Goal: Information Seeking & Learning: Learn about a topic

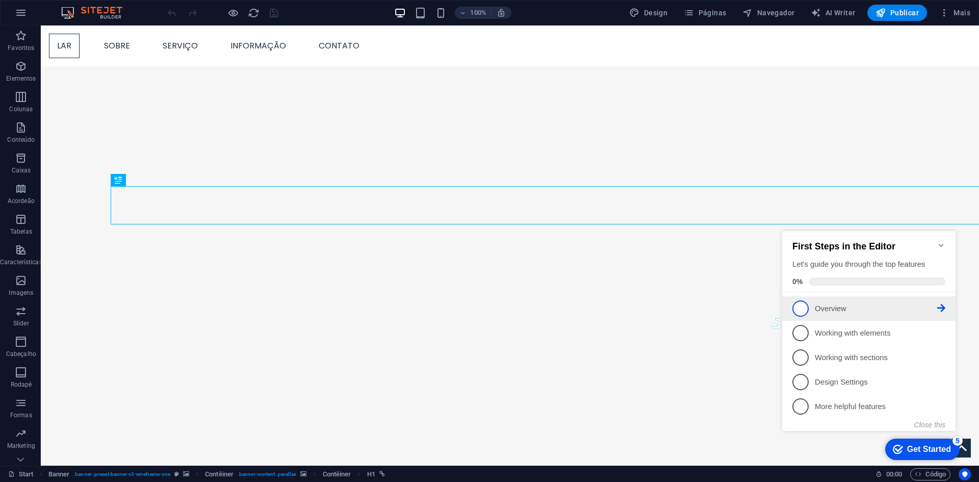
click at [818, 308] on p "Overview - incomplete" at bounding box center [876, 309] width 122 height 11
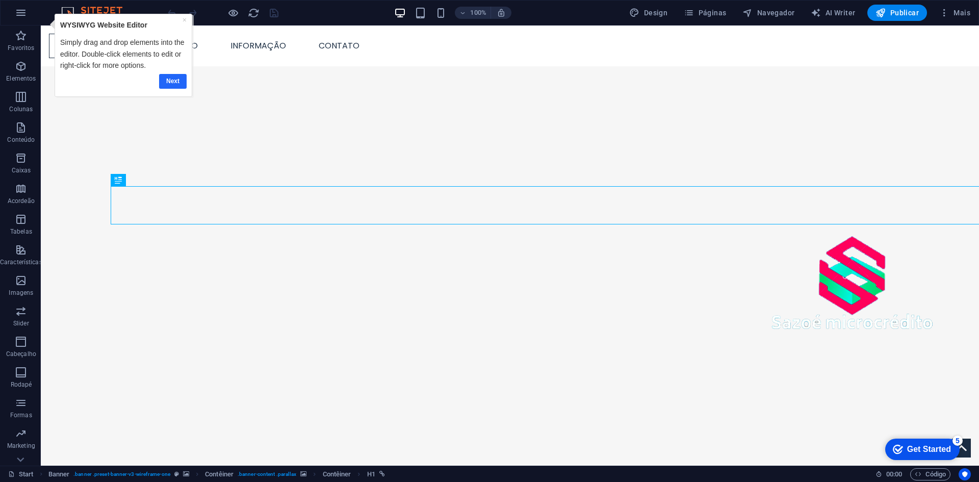
click at [173, 82] on link "Next" at bounding box center [173, 81] width 28 height 15
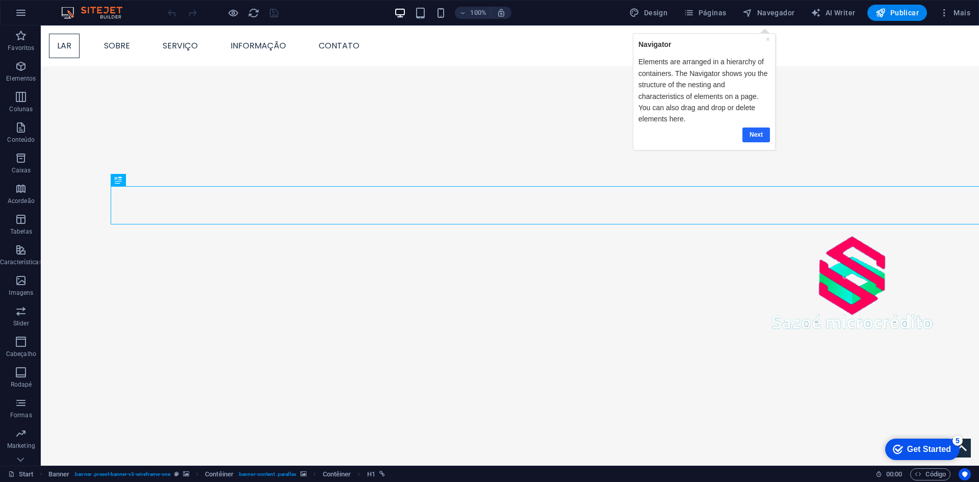
click at [749, 133] on link "Next" at bounding box center [756, 135] width 28 height 15
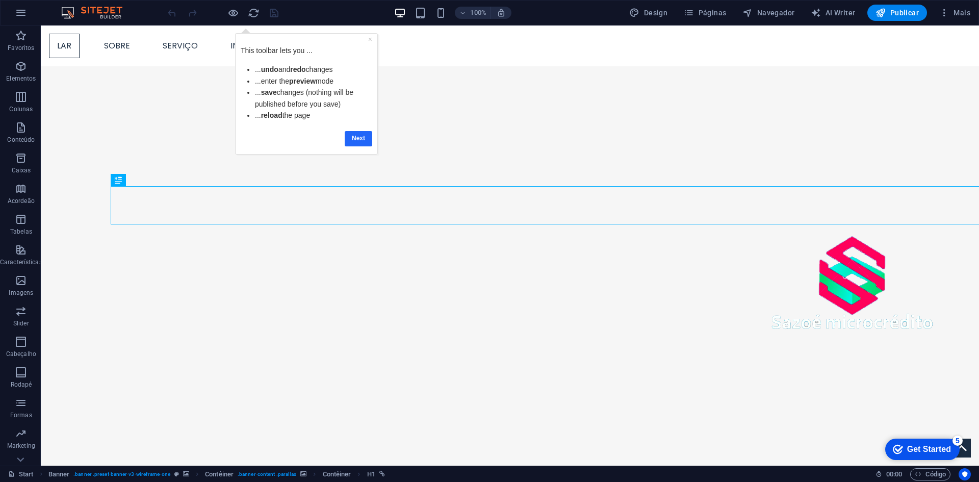
click at [365, 135] on link "Next" at bounding box center [359, 138] width 28 height 15
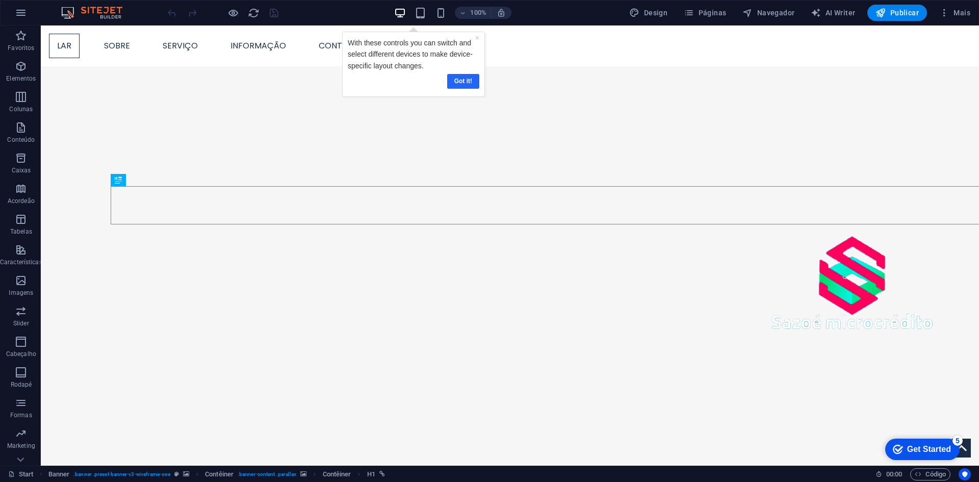
click at [458, 83] on link "Got it!" at bounding box center [463, 81] width 32 height 15
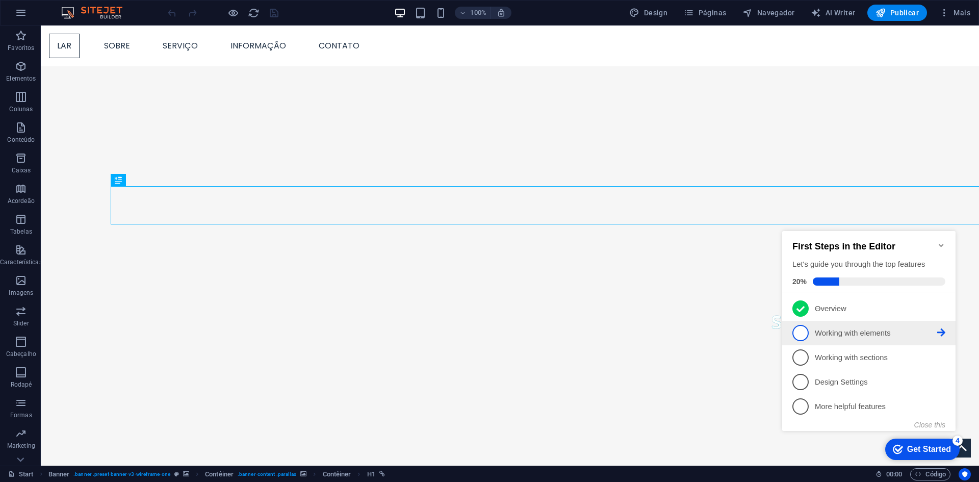
click at [811, 332] on link "2 Working with elements - incomplete" at bounding box center [869, 333] width 153 height 16
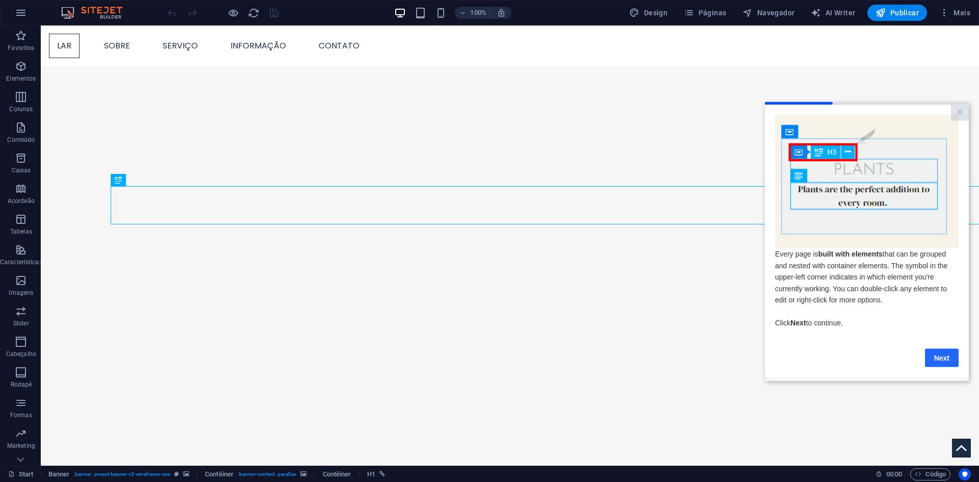
click at [934, 362] on link "Next" at bounding box center [942, 357] width 34 height 18
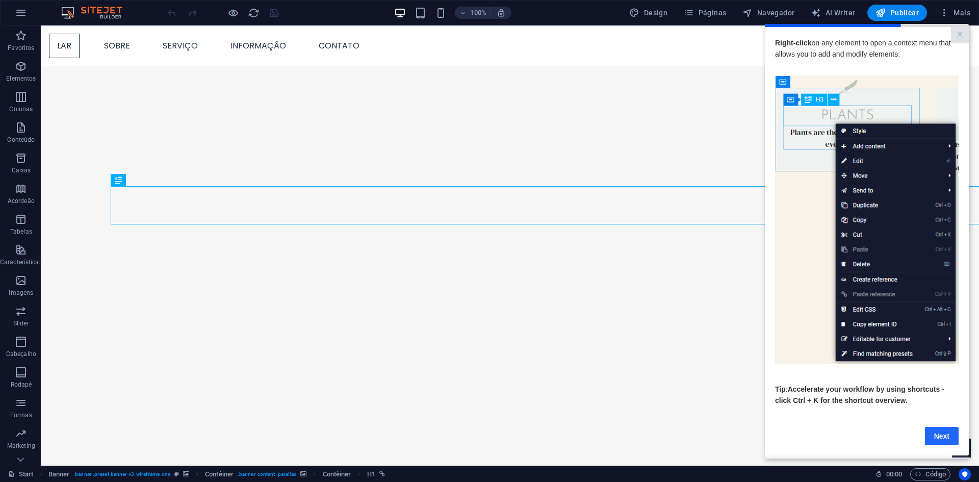
click at [934, 441] on link "Next" at bounding box center [942, 435] width 34 height 18
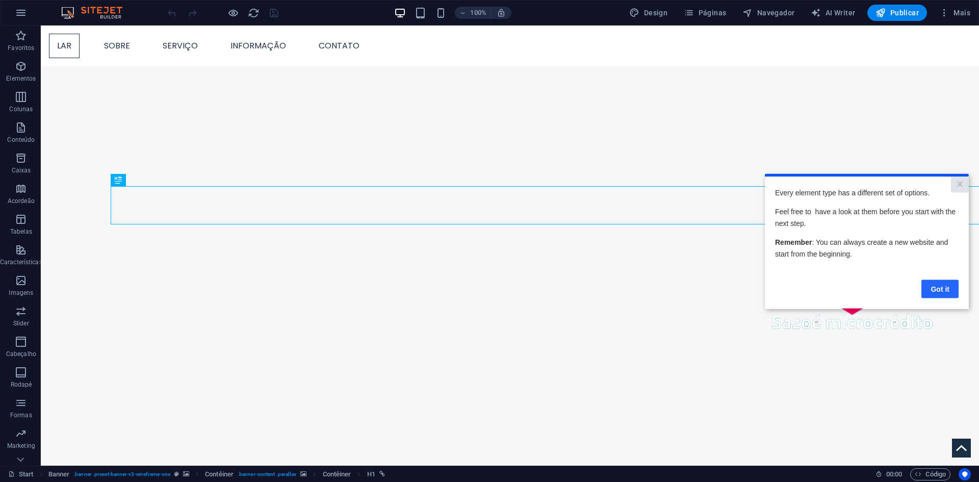
click at [923, 289] on link "Got it" at bounding box center [940, 289] width 37 height 18
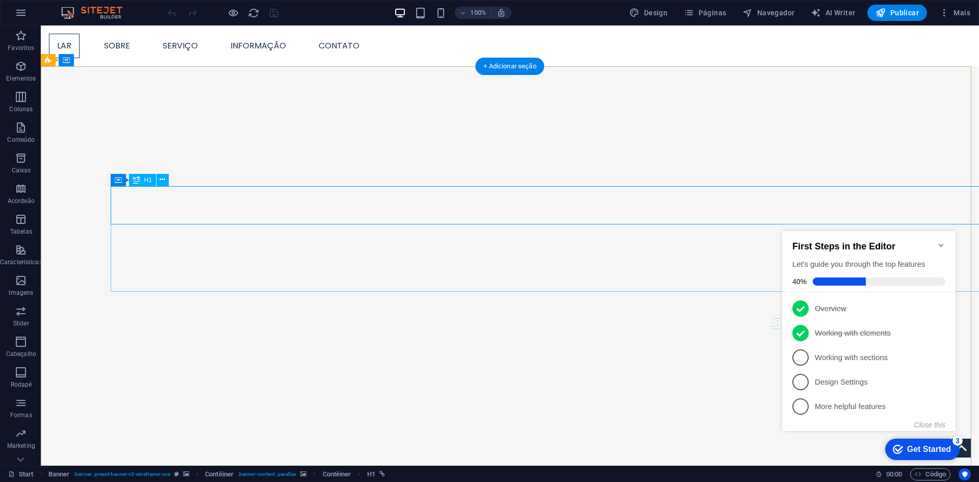
click at [115, 178] on icon at bounding box center [118, 180] width 7 height 12
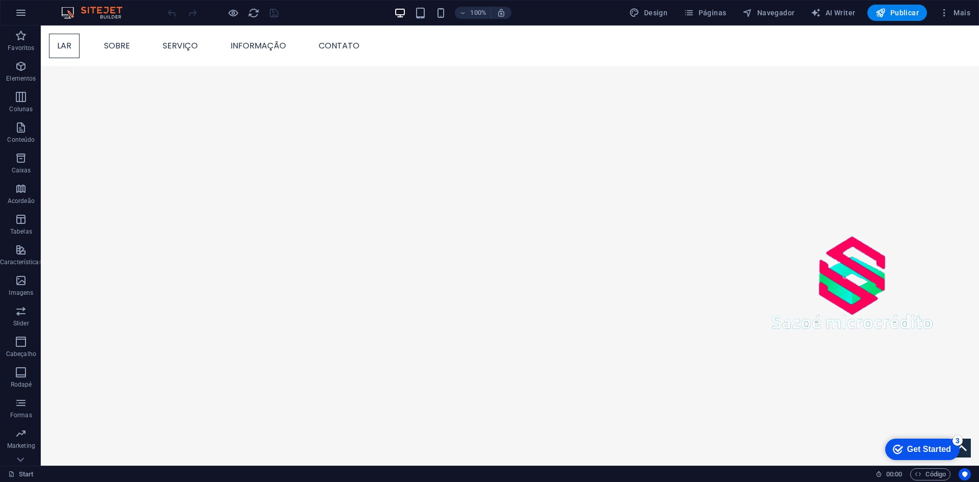
click at [928, 450] on div "Get Started" at bounding box center [930, 449] width 44 height 9
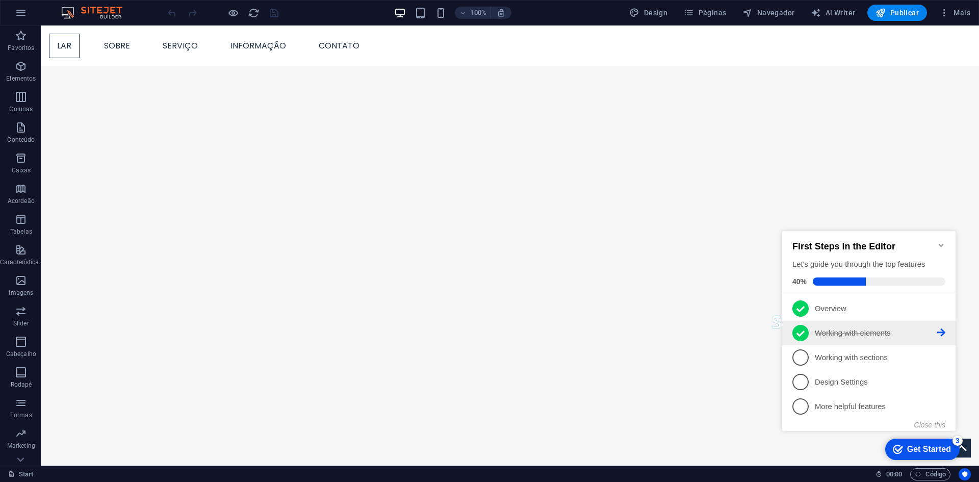
click at [857, 335] on p "Working with elements - completed" at bounding box center [876, 333] width 122 height 11
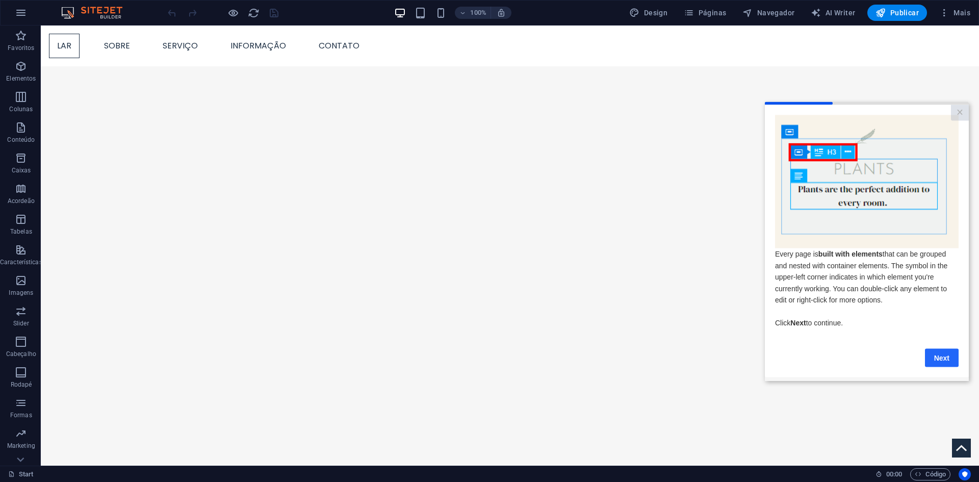
click at [938, 365] on link "Next" at bounding box center [942, 357] width 34 height 18
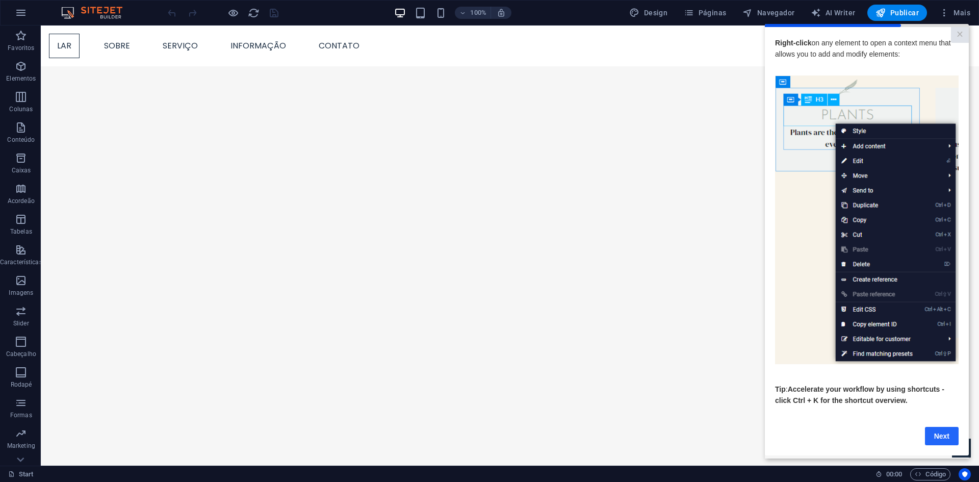
click at [938, 435] on link "Next" at bounding box center [942, 435] width 34 height 18
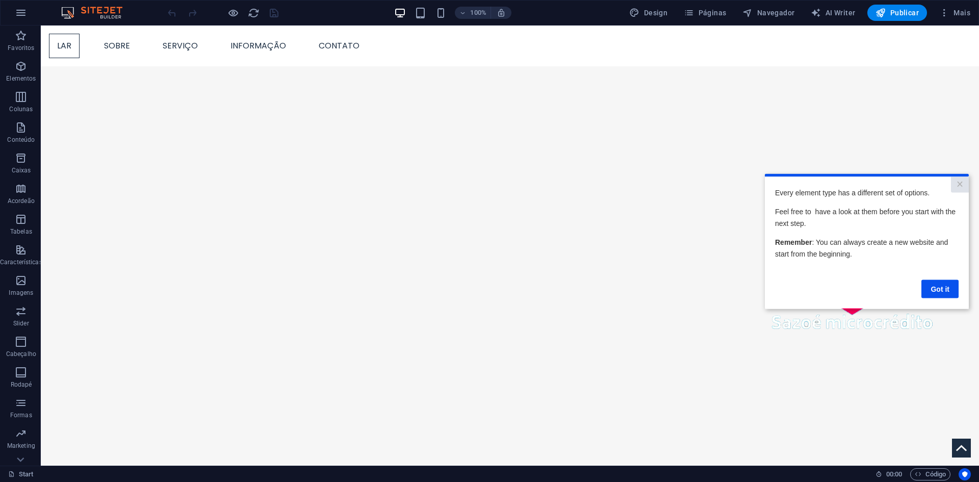
click at [942, 300] on cue "Every element type has a different set of options. Feel free to have a look at …" at bounding box center [867, 243] width 204 height 132
click at [938, 296] on link "Got it" at bounding box center [940, 289] width 37 height 18
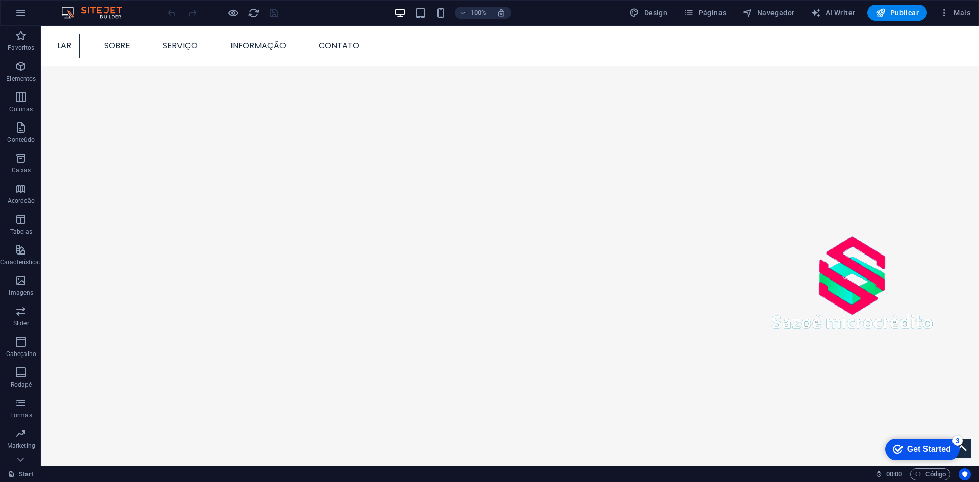
drag, startPoint x: 957, startPoint y: 450, endPoint x: 1056, endPoint y: 603, distance: 182.2
click at [957, 450] on div "checkmark Get Started 3" at bounding box center [923, 449] width 74 height 21
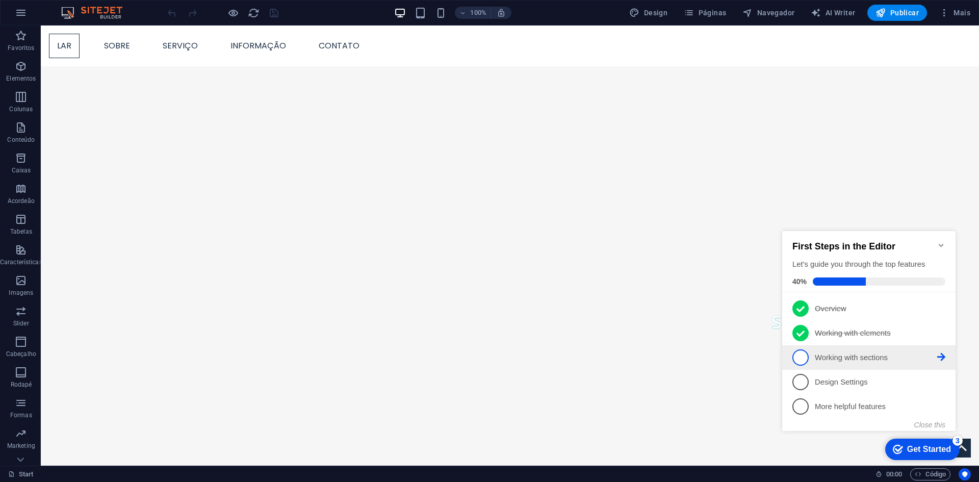
click at [865, 355] on p "Working with sections - incomplete" at bounding box center [876, 357] width 122 height 11
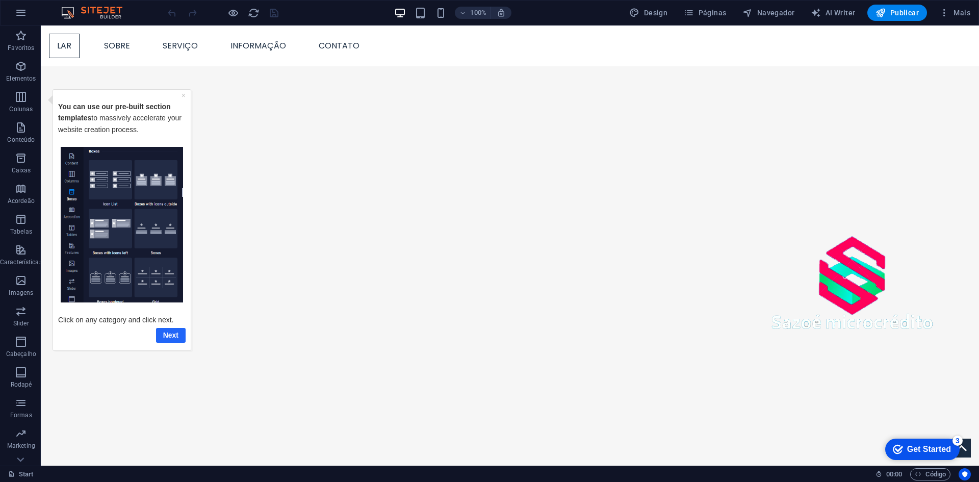
click at [176, 336] on link "Next" at bounding box center [171, 334] width 30 height 15
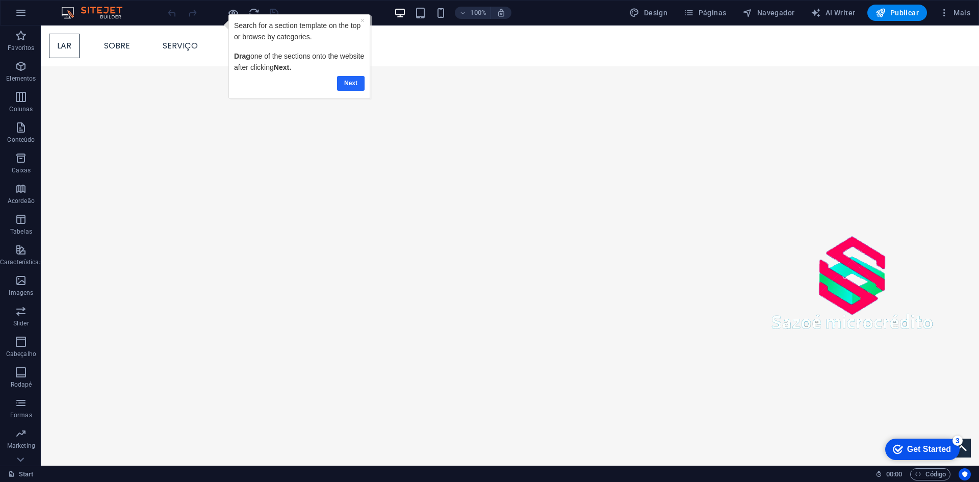
click at [340, 85] on link "Next" at bounding box center [351, 83] width 28 height 15
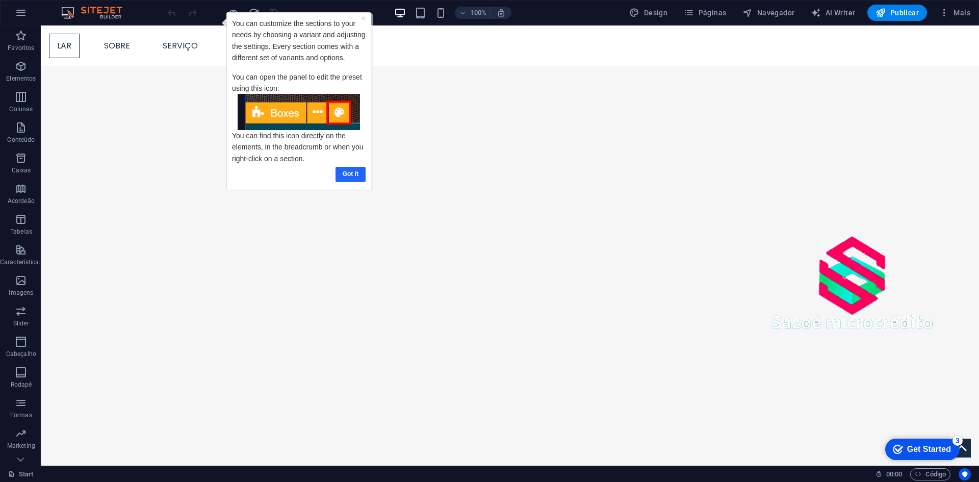
click at [349, 176] on link "Got it" at bounding box center [351, 174] width 30 height 15
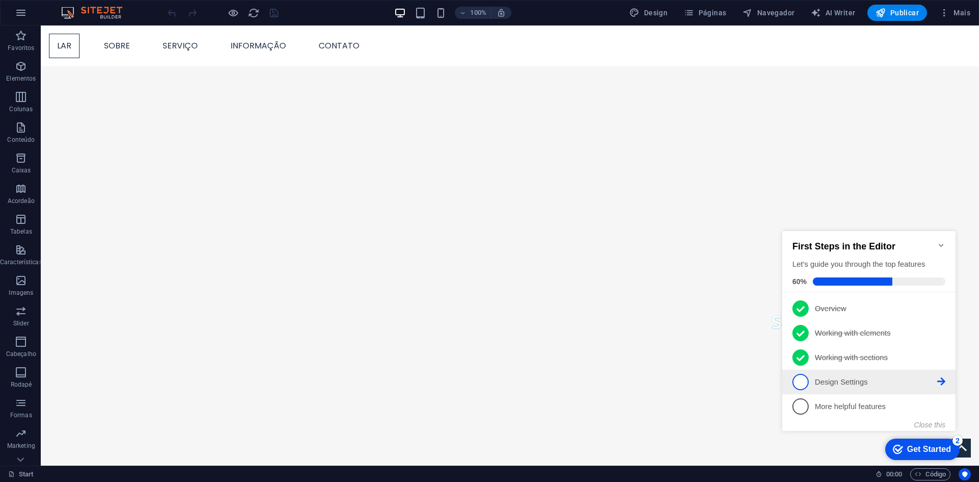
click at [841, 383] on p "Design Settings - incomplete" at bounding box center [876, 382] width 122 height 11
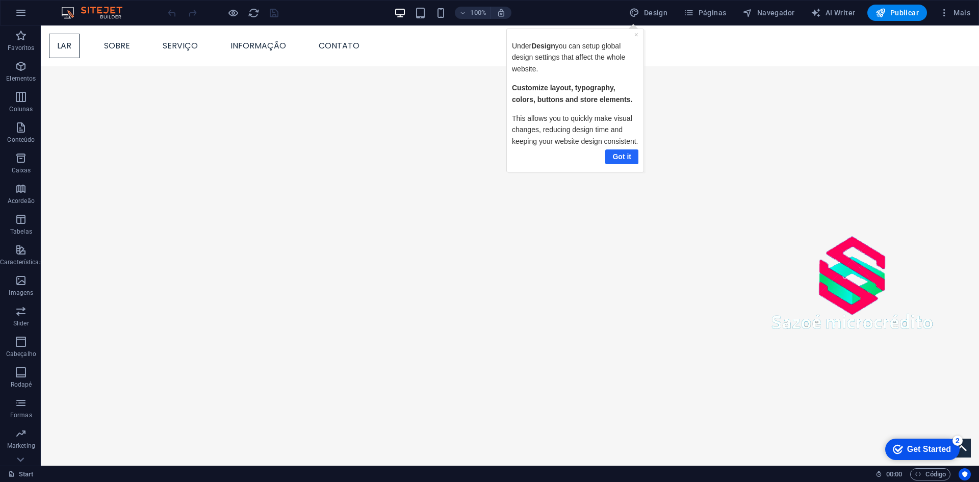
click at [620, 151] on link "Got it" at bounding box center [622, 156] width 33 height 15
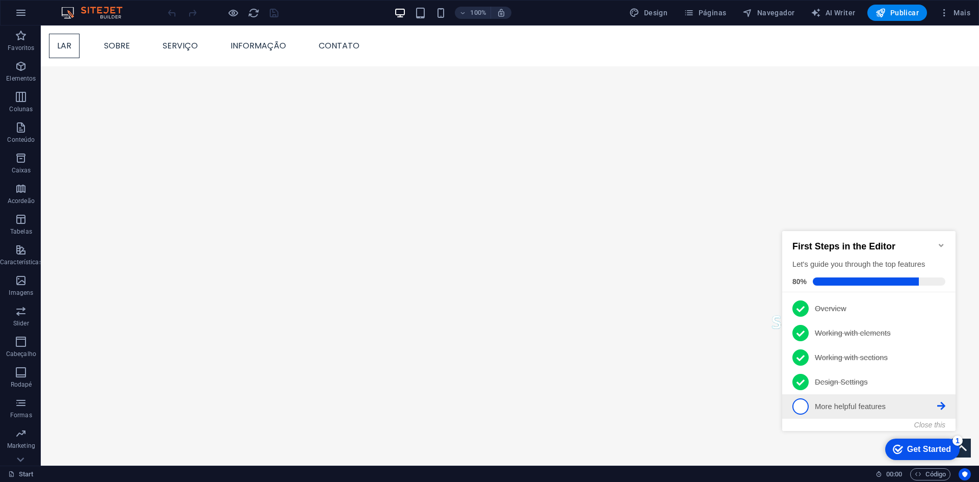
click at [824, 410] on p "More helpful features - incomplete" at bounding box center [876, 406] width 122 height 11
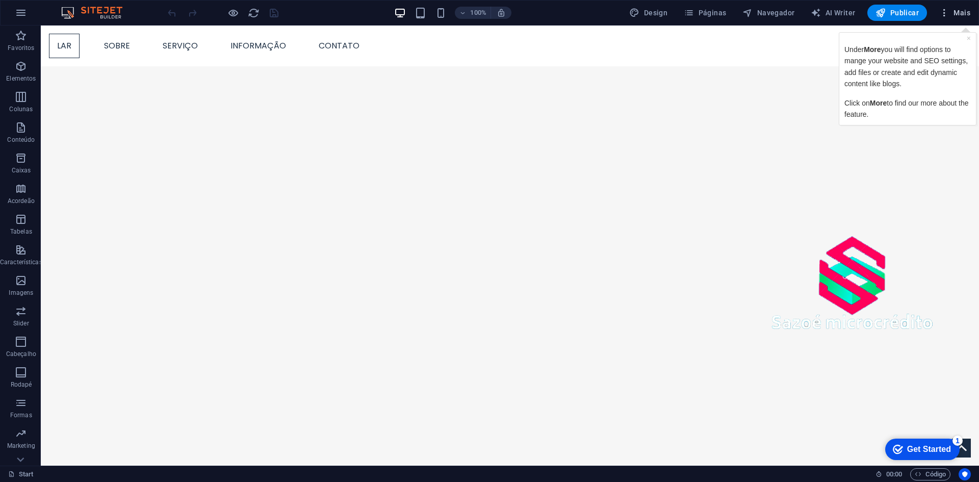
click at [938, 11] on button "Mais" at bounding box center [955, 13] width 39 height 16
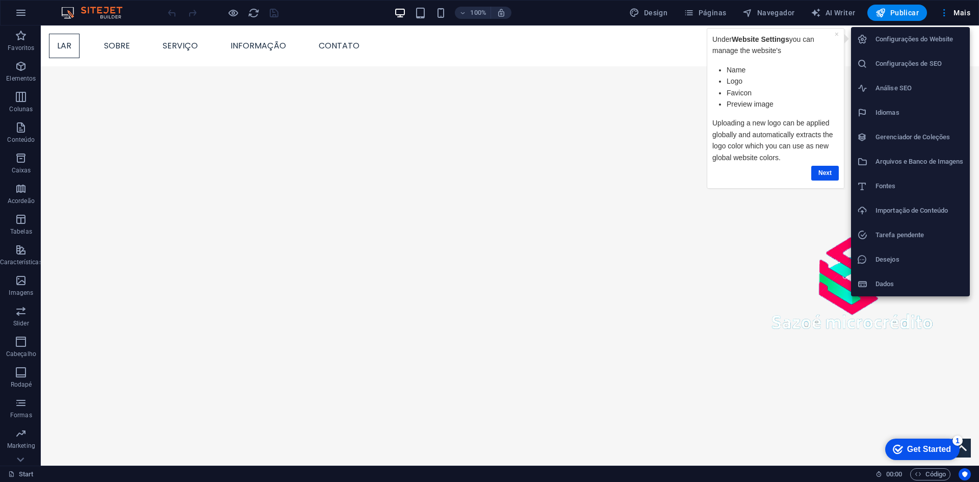
click at [885, 42] on h6 "Configurações do Website" at bounding box center [920, 39] width 88 height 12
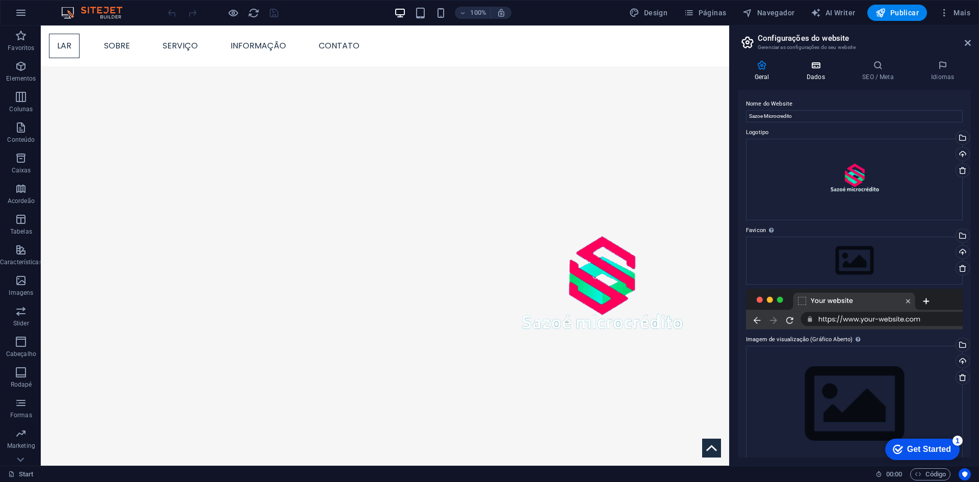
click at [824, 61] on icon at bounding box center [816, 65] width 52 height 10
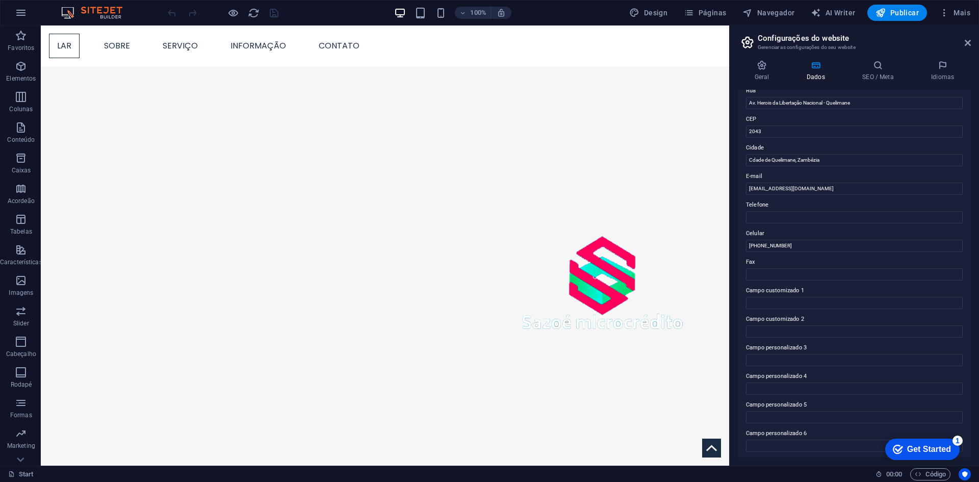
scroll to position [122, 0]
click at [873, 81] on h4 "SEO / Meta" at bounding box center [880, 70] width 69 height 21
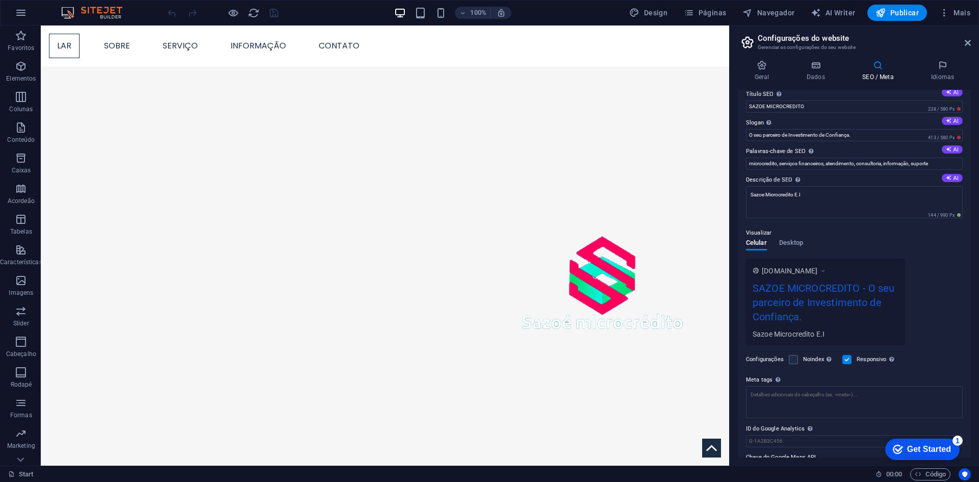
scroll to position [0, 0]
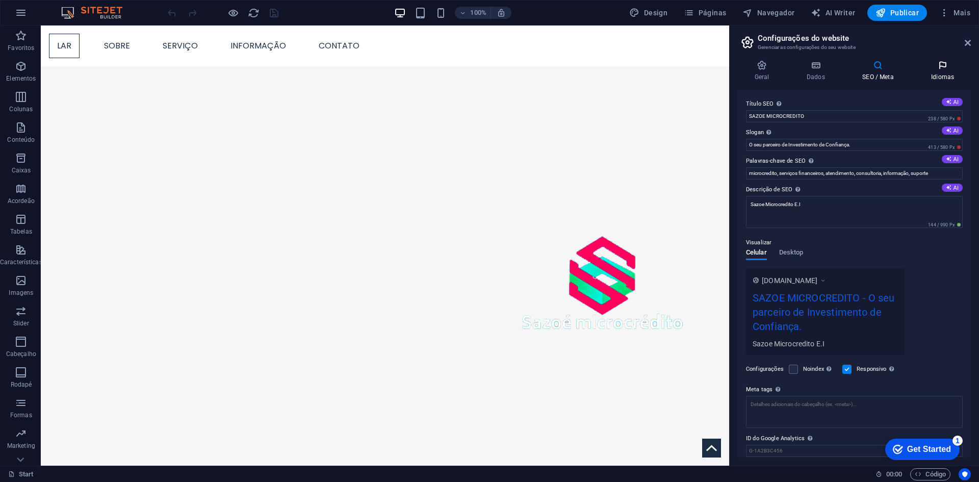
click at [940, 74] on h4 "Idiomas" at bounding box center [943, 70] width 57 height 21
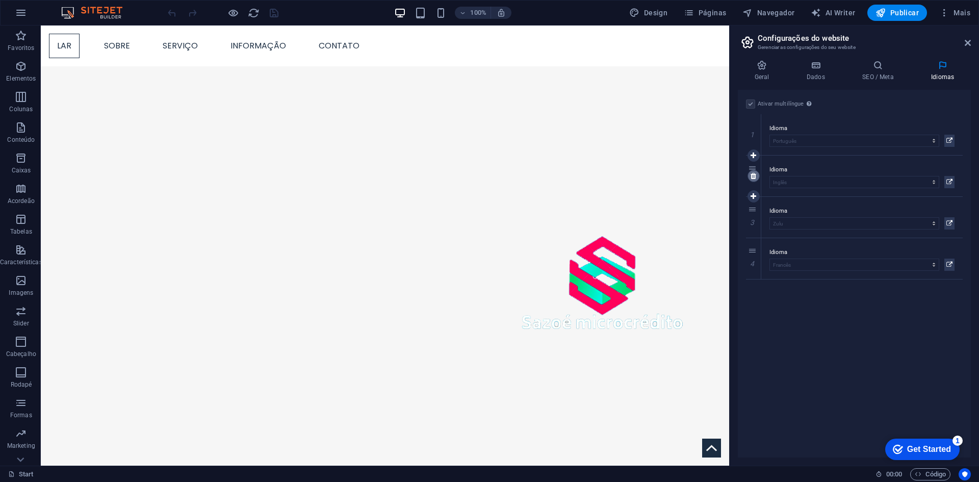
click at [757, 176] on icon at bounding box center [754, 175] width 6 height 7
select select "183"
select select "51"
click at [757, 176] on icon at bounding box center [754, 175] width 6 height 7
select select "51"
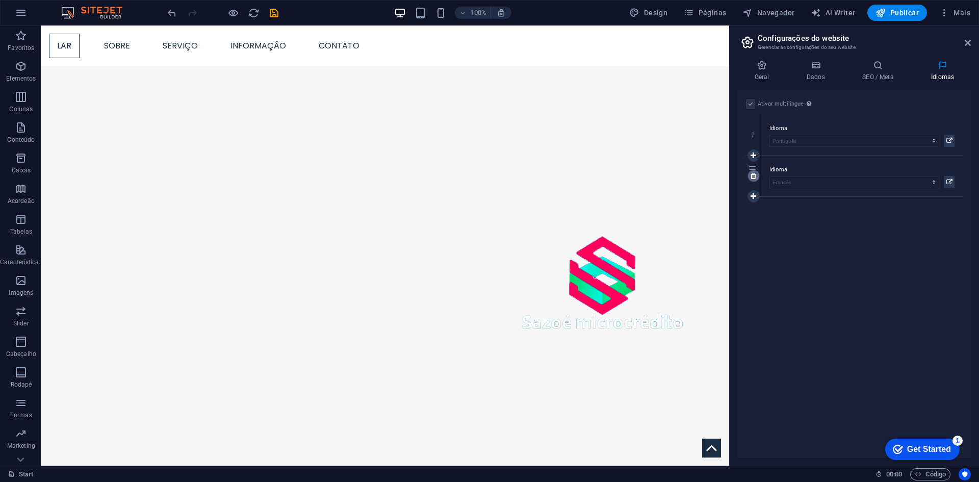
click at [757, 176] on icon at bounding box center [754, 175] width 6 height 7
click at [772, 68] on icon at bounding box center [762, 65] width 48 height 10
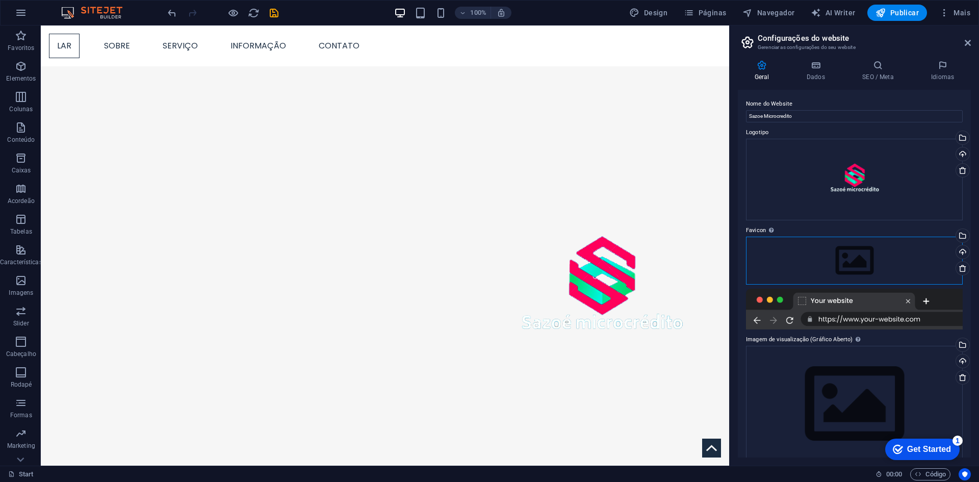
click at [868, 259] on div "Arraste os arquivos aqui, clique para escolher os arquivos ou selecione os arqu…" at bounding box center [854, 261] width 217 height 48
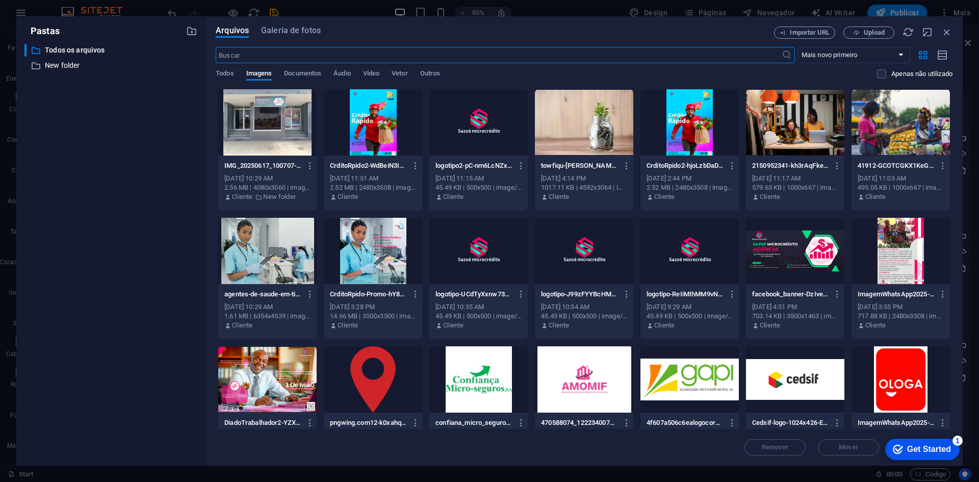
click at [484, 140] on div at bounding box center [479, 122] width 98 height 66
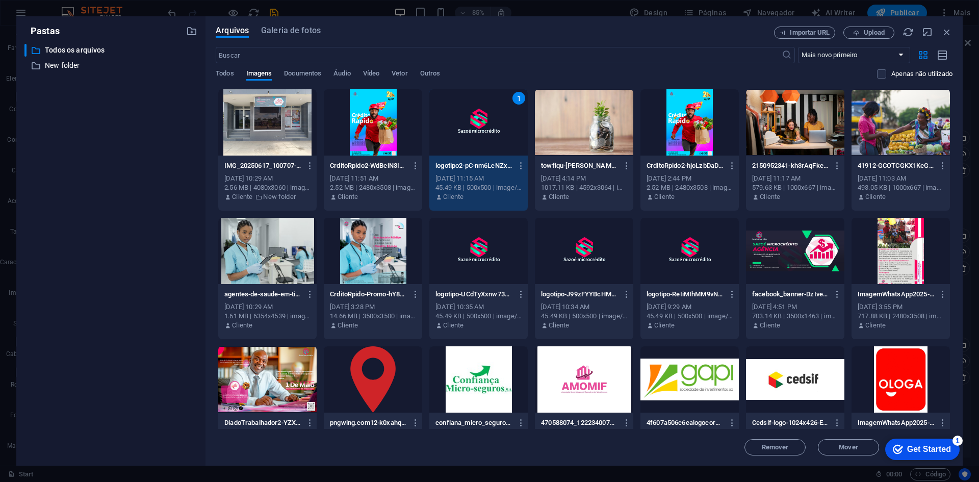
click at [484, 140] on div "1" at bounding box center [479, 122] width 98 height 66
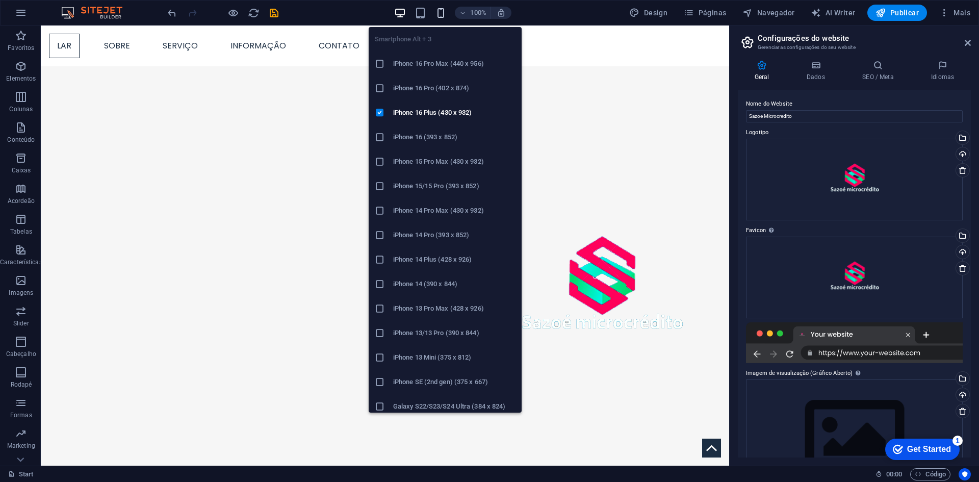
click at [442, 11] on icon "button" at bounding box center [441, 13] width 12 height 12
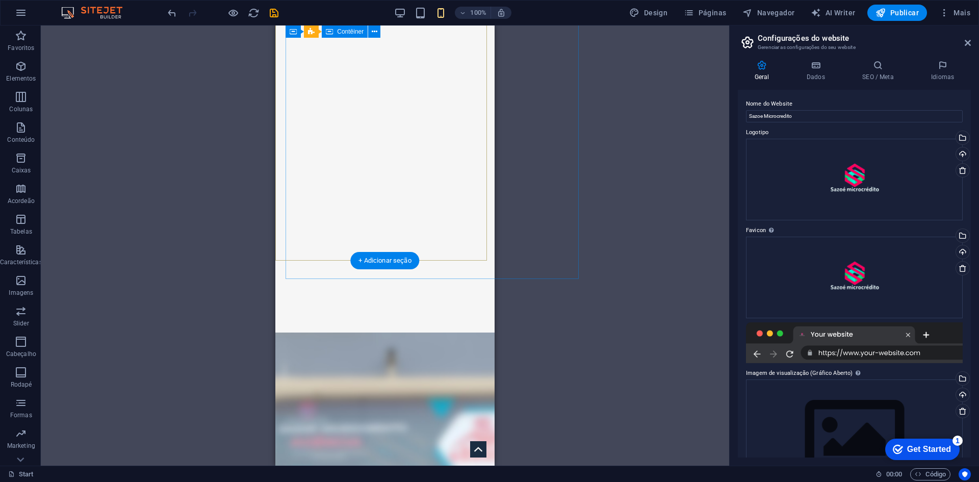
scroll to position [306, 0]
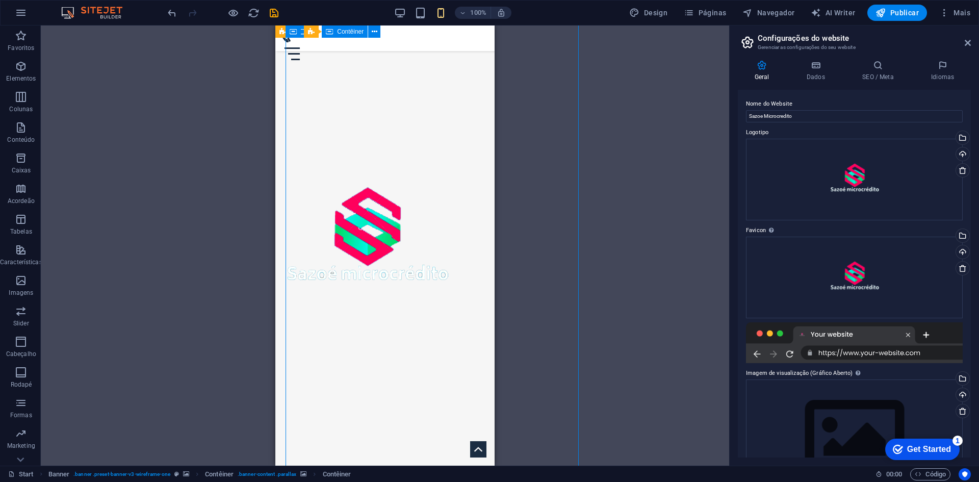
scroll to position [0, 0]
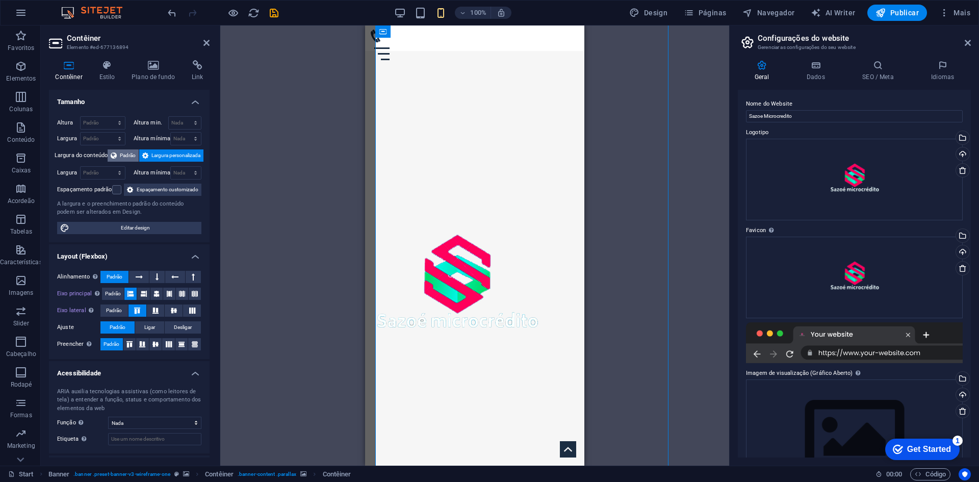
click at [123, 156] on span "Padrão" at bounding box center [128, 155] width 16 height 12
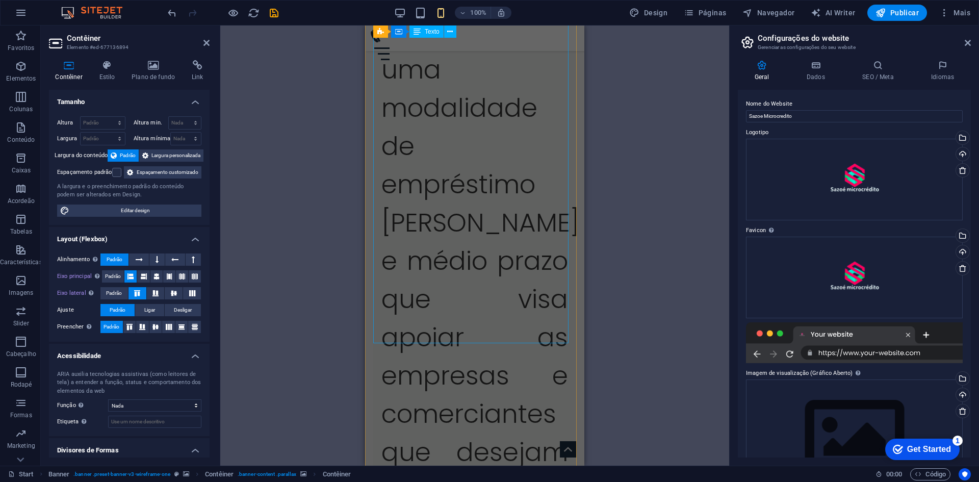
scroll to position [1938, 0]
click at [463, 257] on div "O crédito ao comércio é uma modalidade de empréstimo [PERSON_NAME] e médio praz…" at bounding box center [474, 360] width 203 height 773
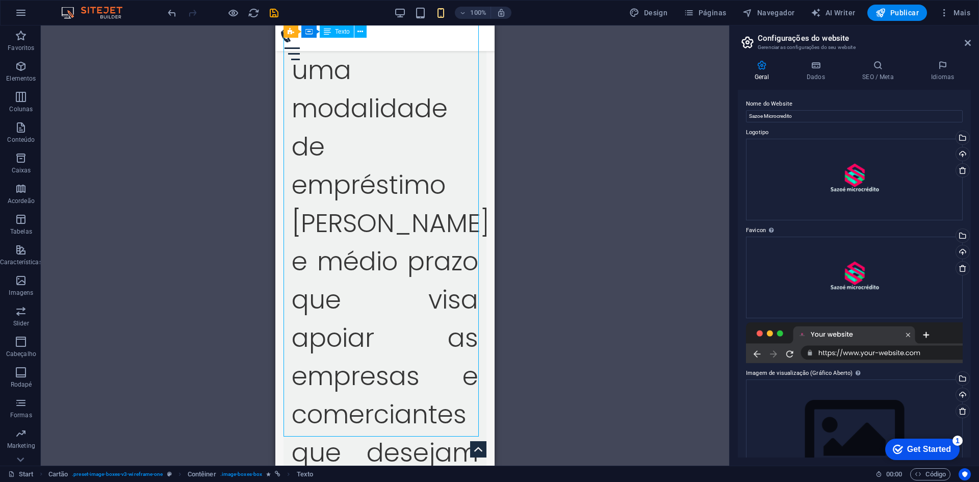
click at [377, 211] on div "O crédito ao comércio é uma modalidade de empréstimo [PERSON_NAME] e médio praz…" at bounding box center [385, 360] width 203 height 773
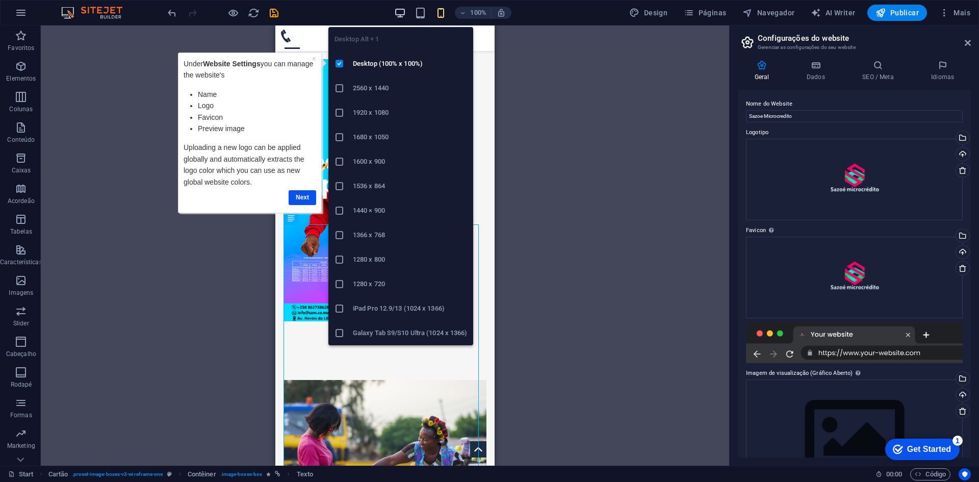
scroll to position [0, 0]
click at [402, 15] on icon "button" at bounding box center [400, 13] width 12 height 12
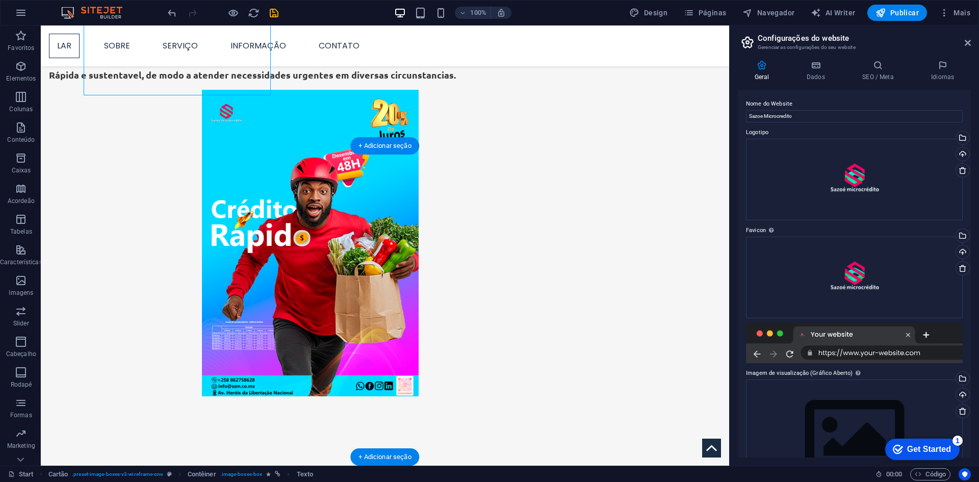
scroll to position [1062, 0]
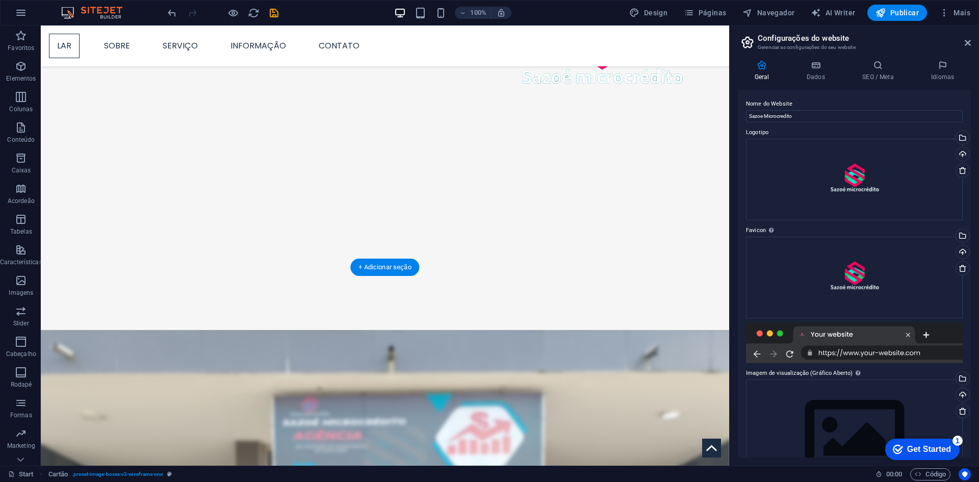
scroll to position [0, 0]
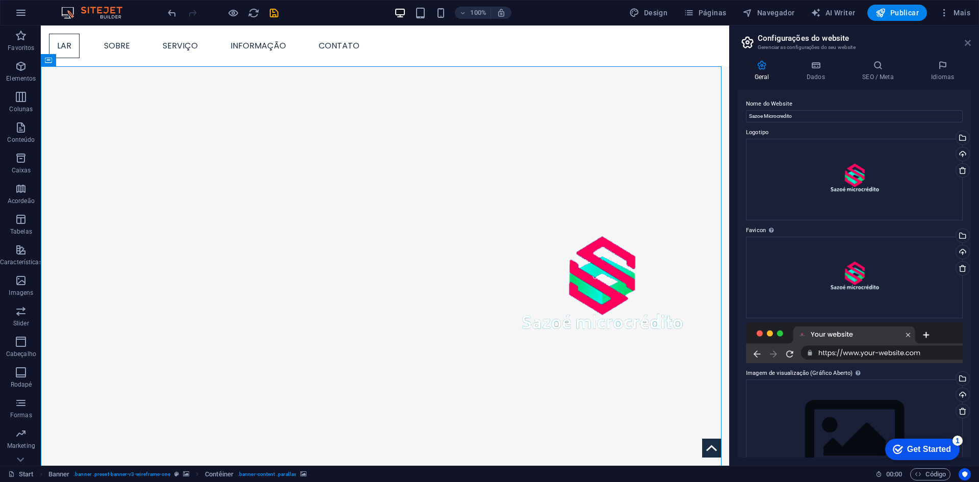
click at [970, 43] on icon at bounding box center [968, 43] width 6 height 8
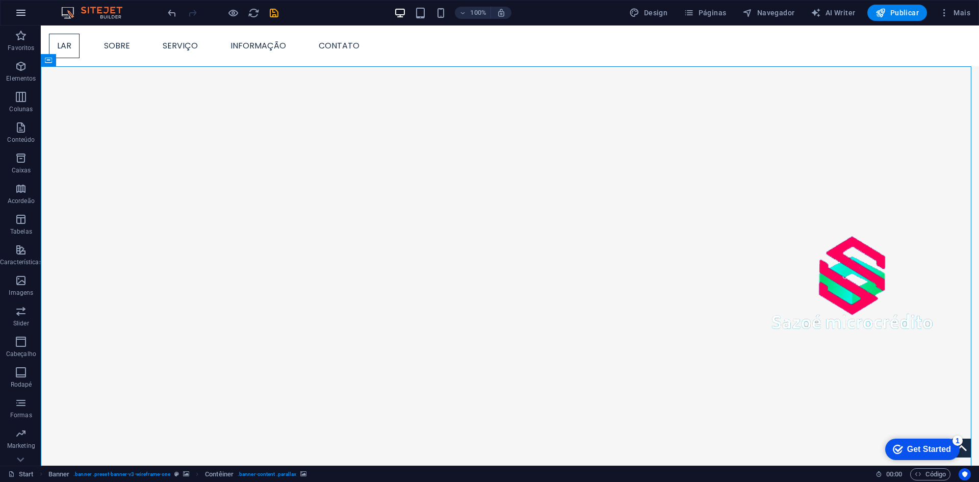
click at [15, 15] on icon "button" at bounding box center [21, 13] width 12 height 12
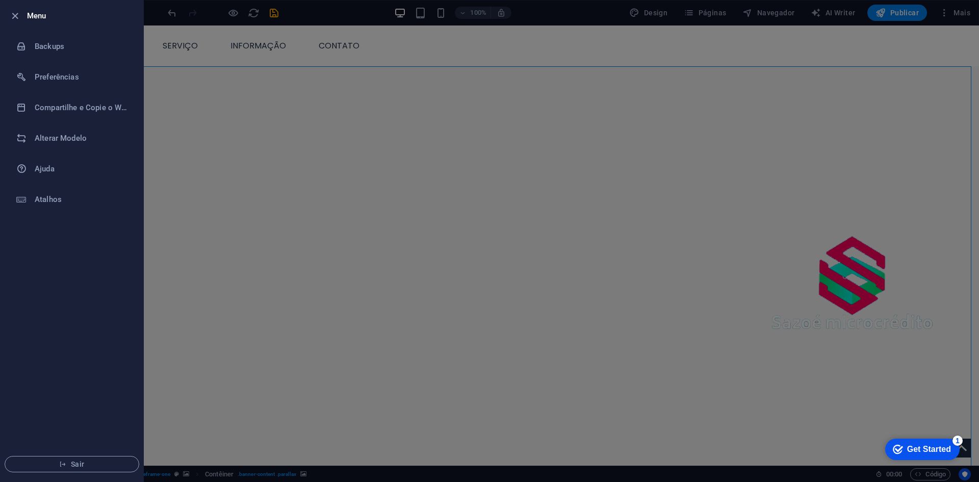
click at [436, 176] on div at bounding box center [489, 241] width 979 height 482
